Goal: Information Seeking & Learning: Learn about a topic

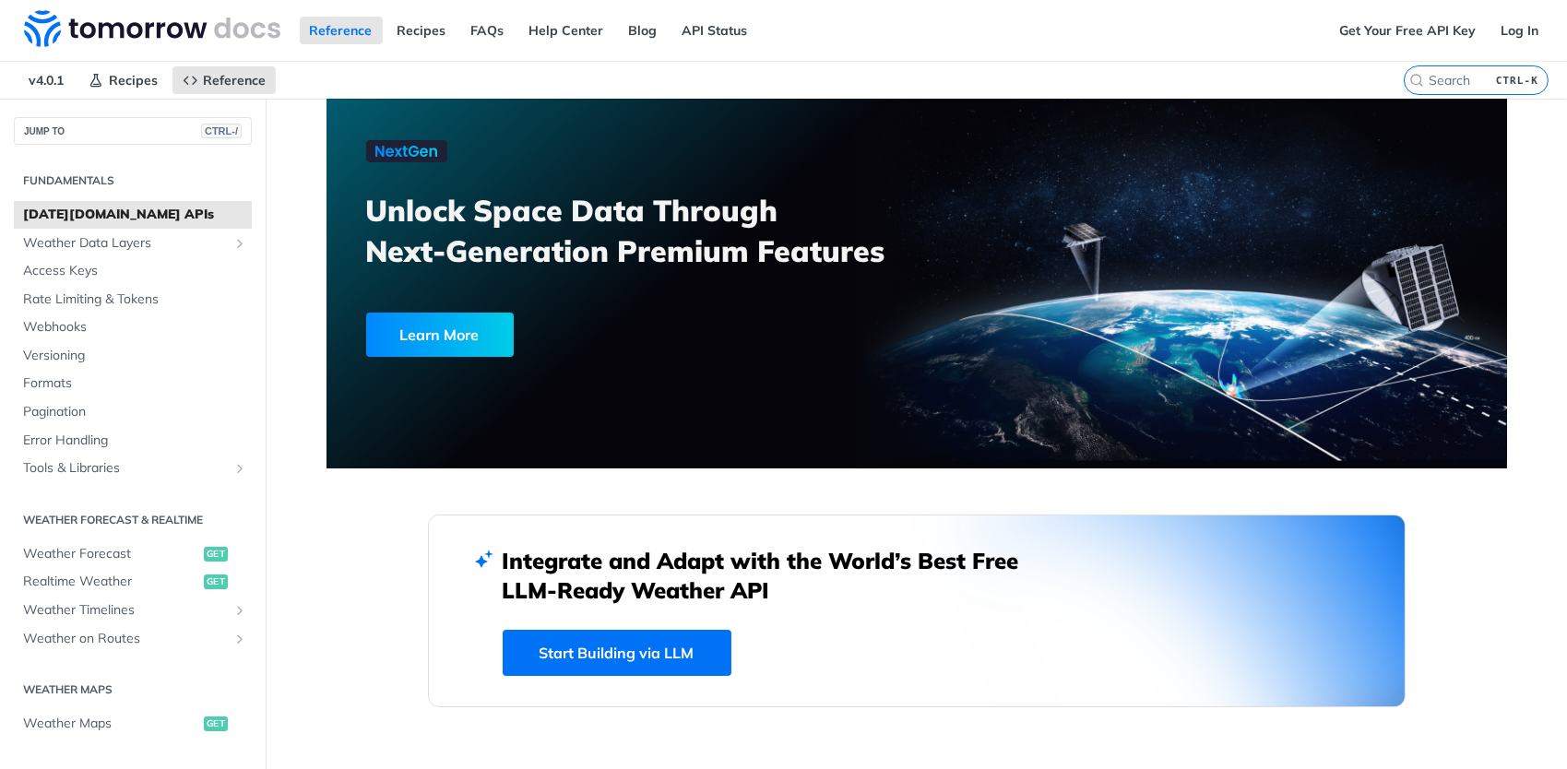
scroll to position [26, 0]
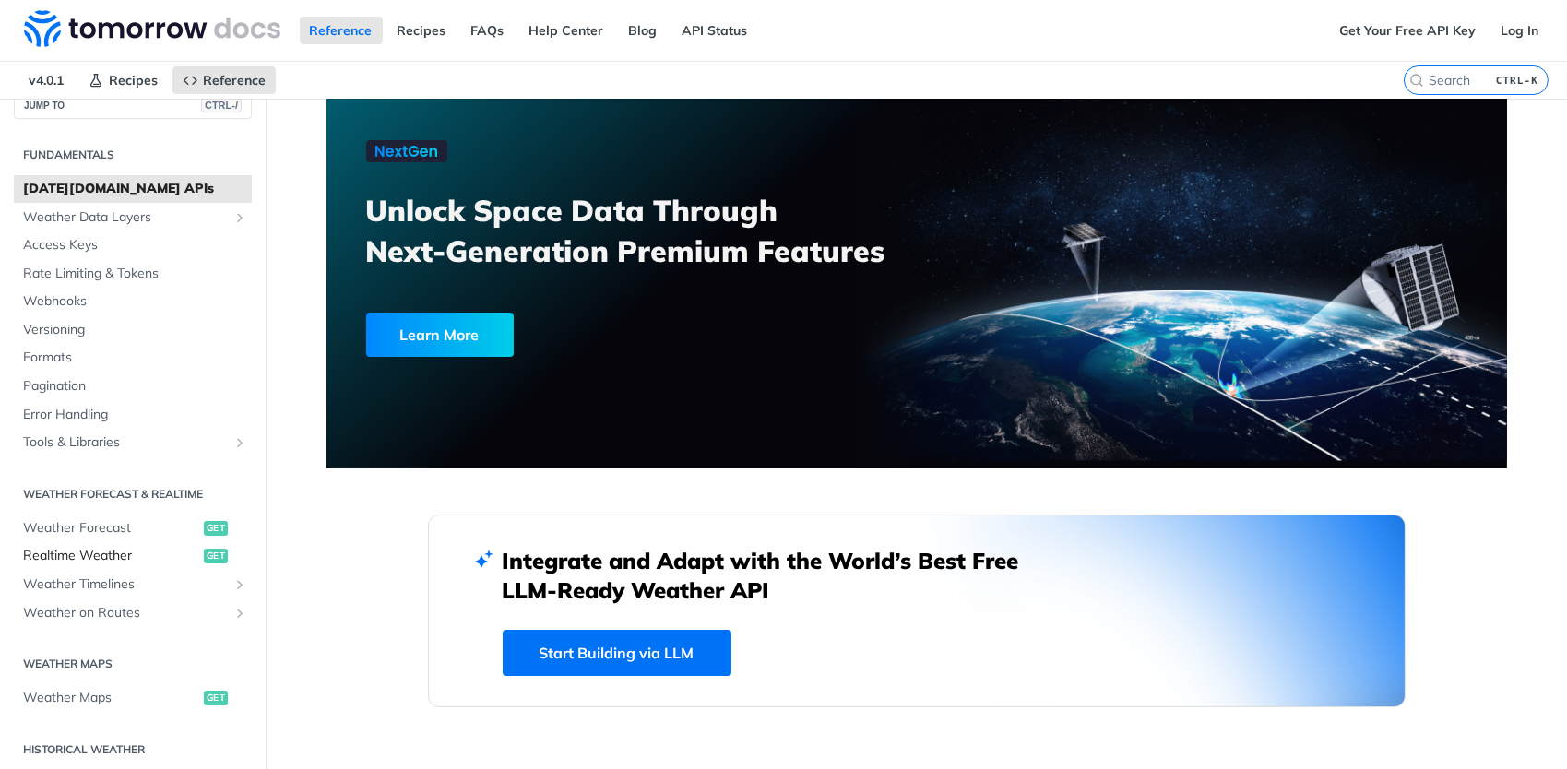
click at [149, 555] on span "Realtime Weather" at bounding box center [111, 556] width 176 height 18
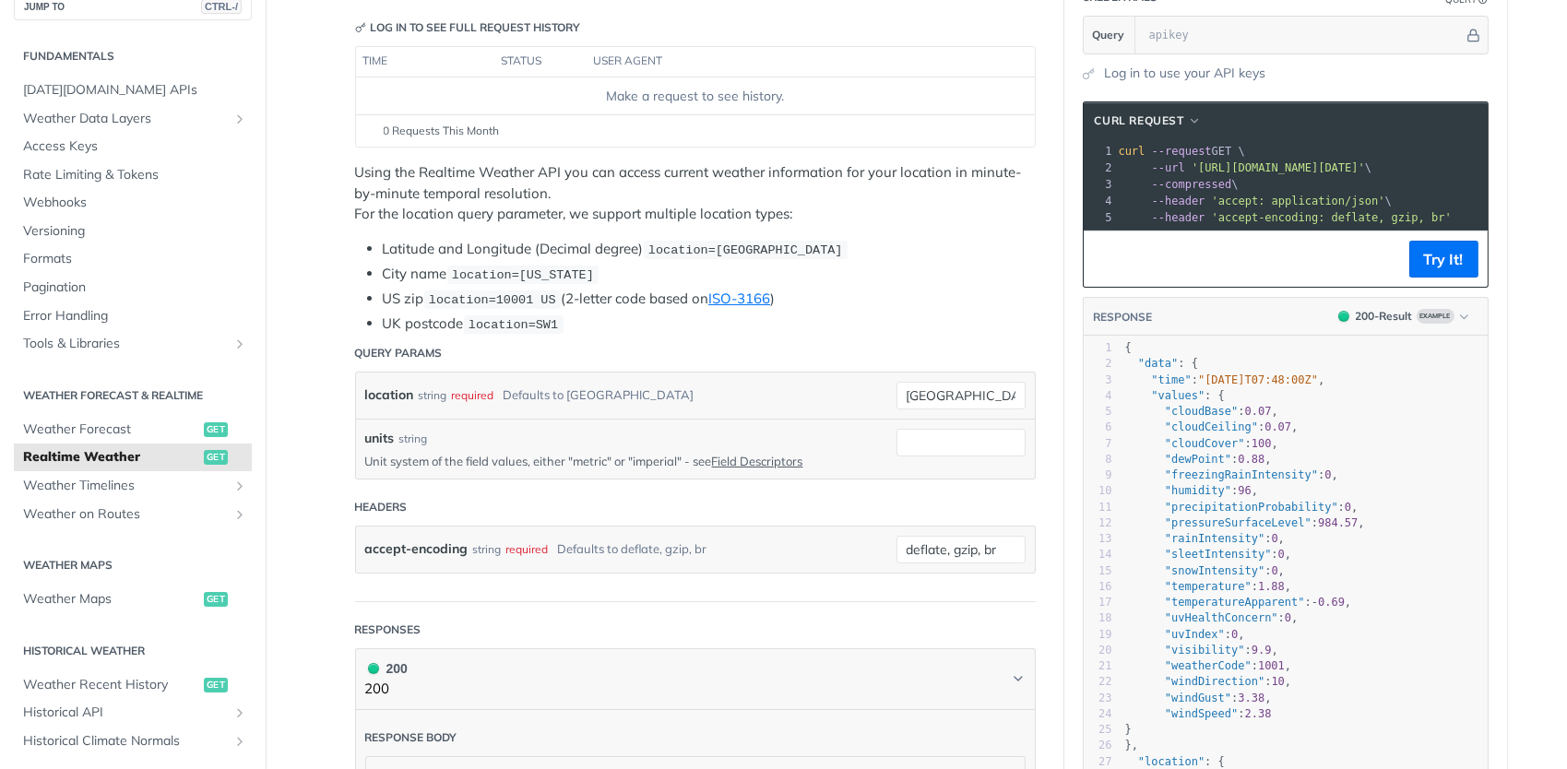
scroll to position [109, 0]
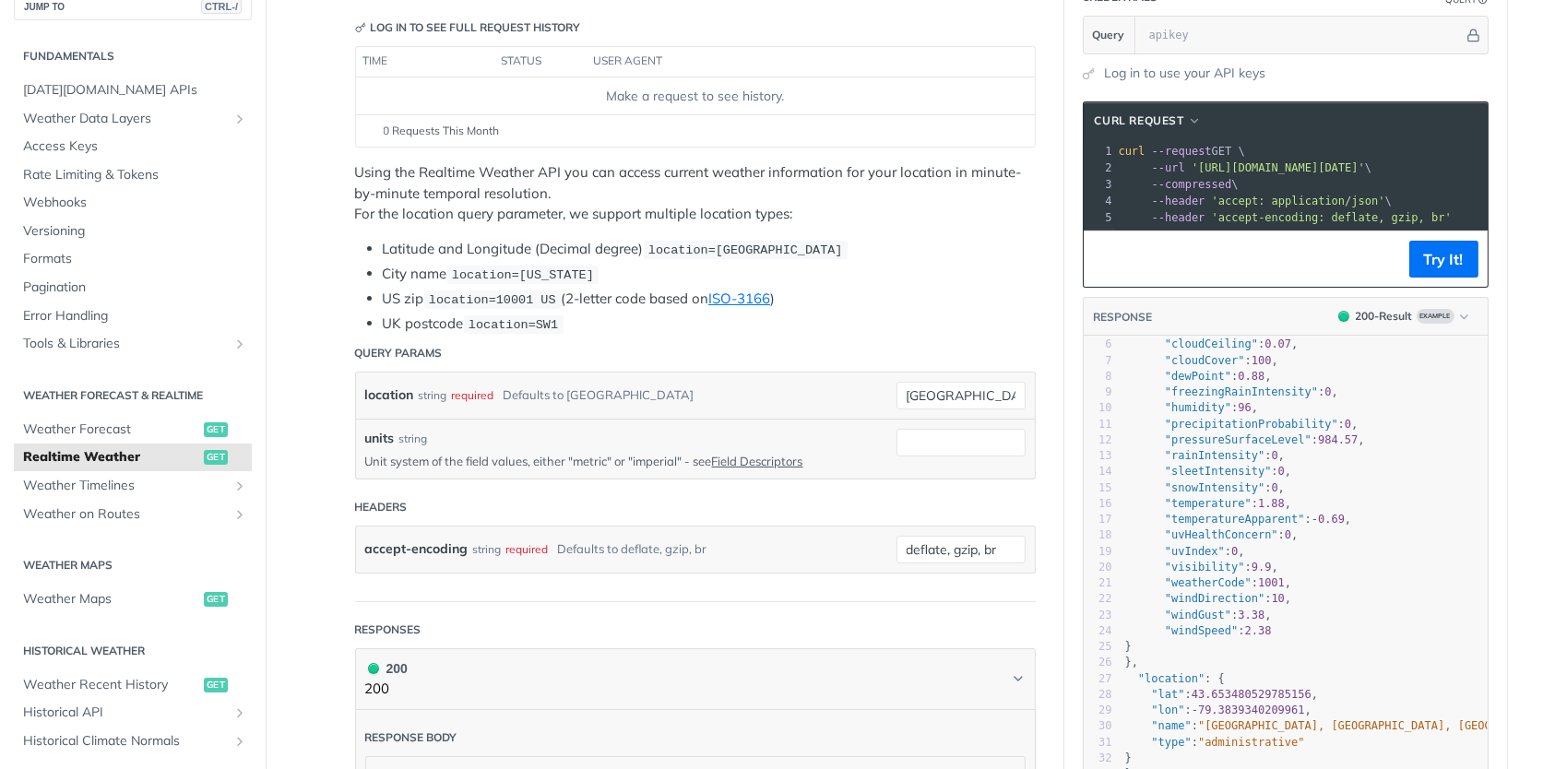
click at [1393, 576] on pre ""weatherCode" : 1001 ," at bounding box center [1338, 584] width 433 height 16
type textarea "{ "data": { "time": "[DATE]T07:48:00Z", "values": { "cloudBase": 0.07, "cloudCe…"
